Goal: Transaction & Acquisition: Purchase product/service

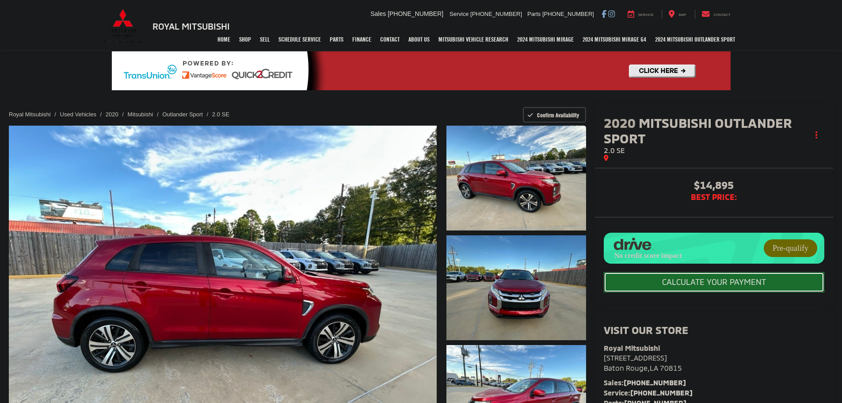
click at [675, 283] on button "CALCULATE YOUR PAYMENT" at bounding box center [714, 282] width 221 height 20
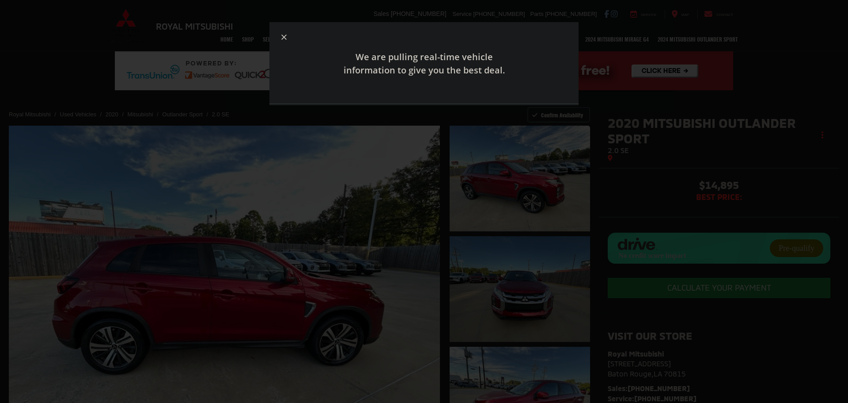
click at [284, 34] on icon "button" at bounding box center [284, 36] width 5 height 5
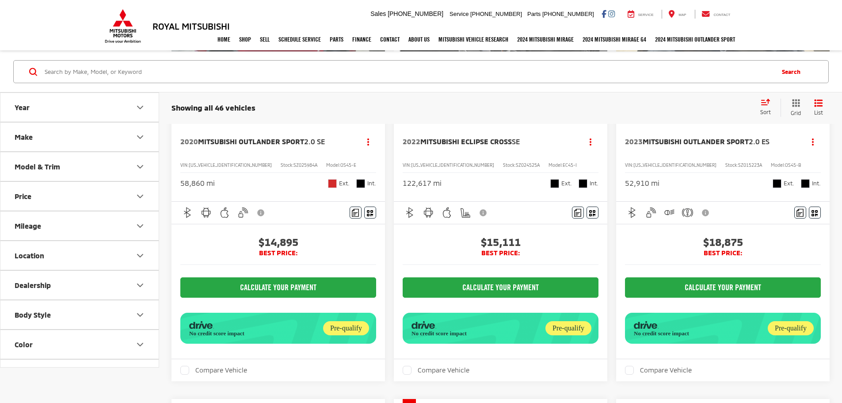
scroll to position [177, 0]
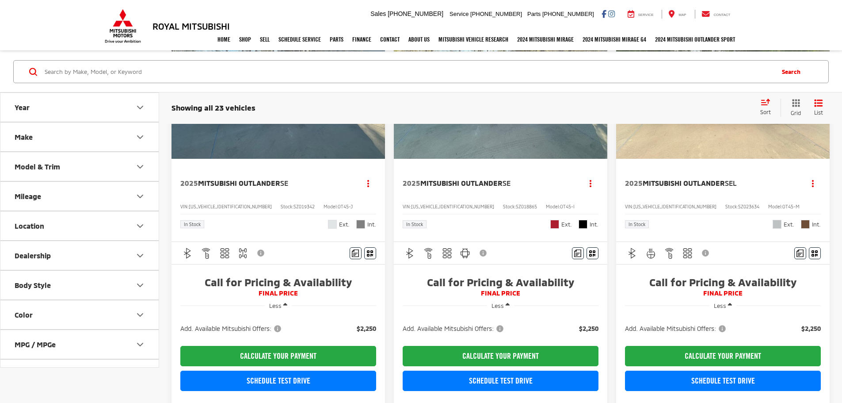
scroll to position [177, 0]
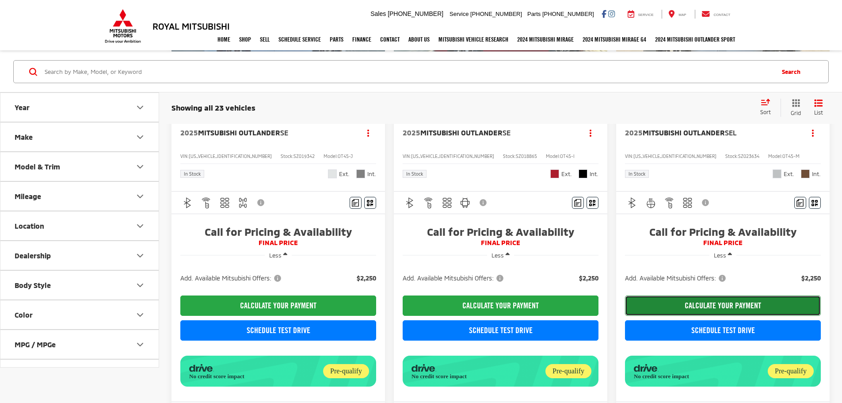
click at [625, 295] on button "CALCULATE YOUR PAYMENT" at bounding box center [723, 305] width 196 height 20
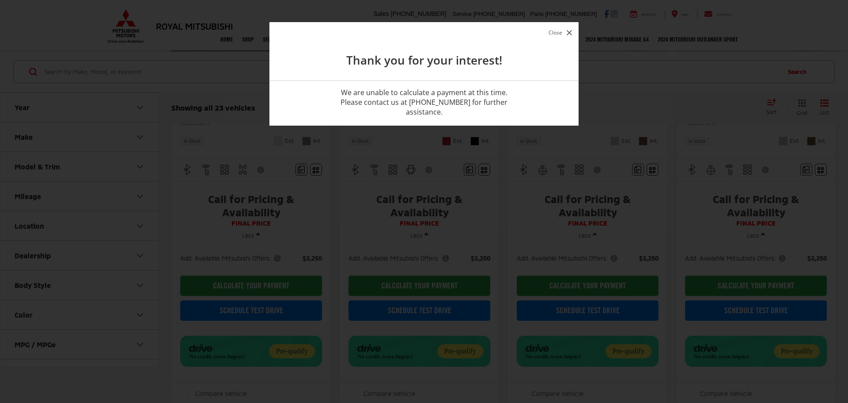
click at [288, 172] on div at bounding box center [424, 201] width 848 height 403
click at [567, 31] on icon "button" at bounding box center [569, 32] width 5 height 5
